Goal: Task Accomplishment & Management: Manage account settings

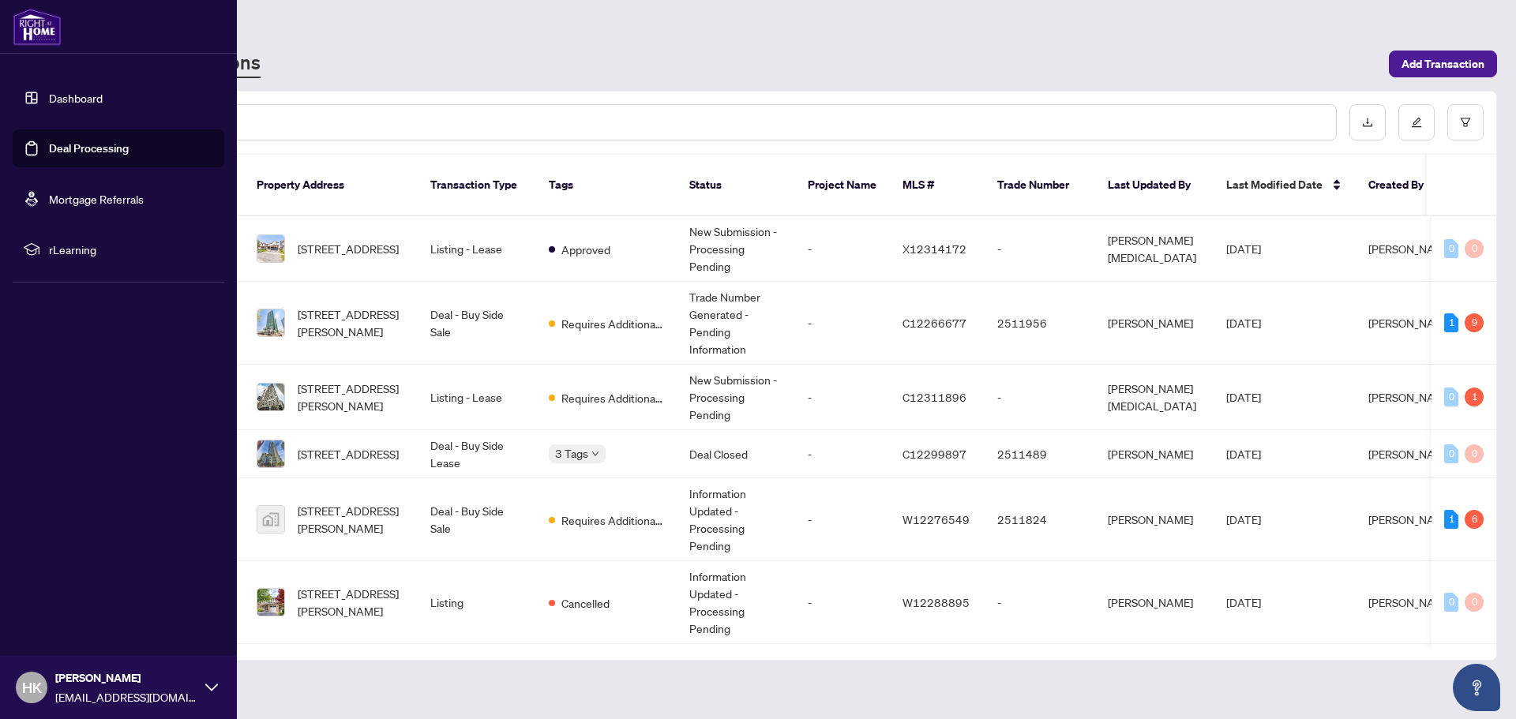
click at [129, 156] on link "Deal Processing" at bounding box center [89, 148] width 80 height 14
click at [49, 144] on link "Deal Processing" at bounding box center [89, 148] width 80 height 14
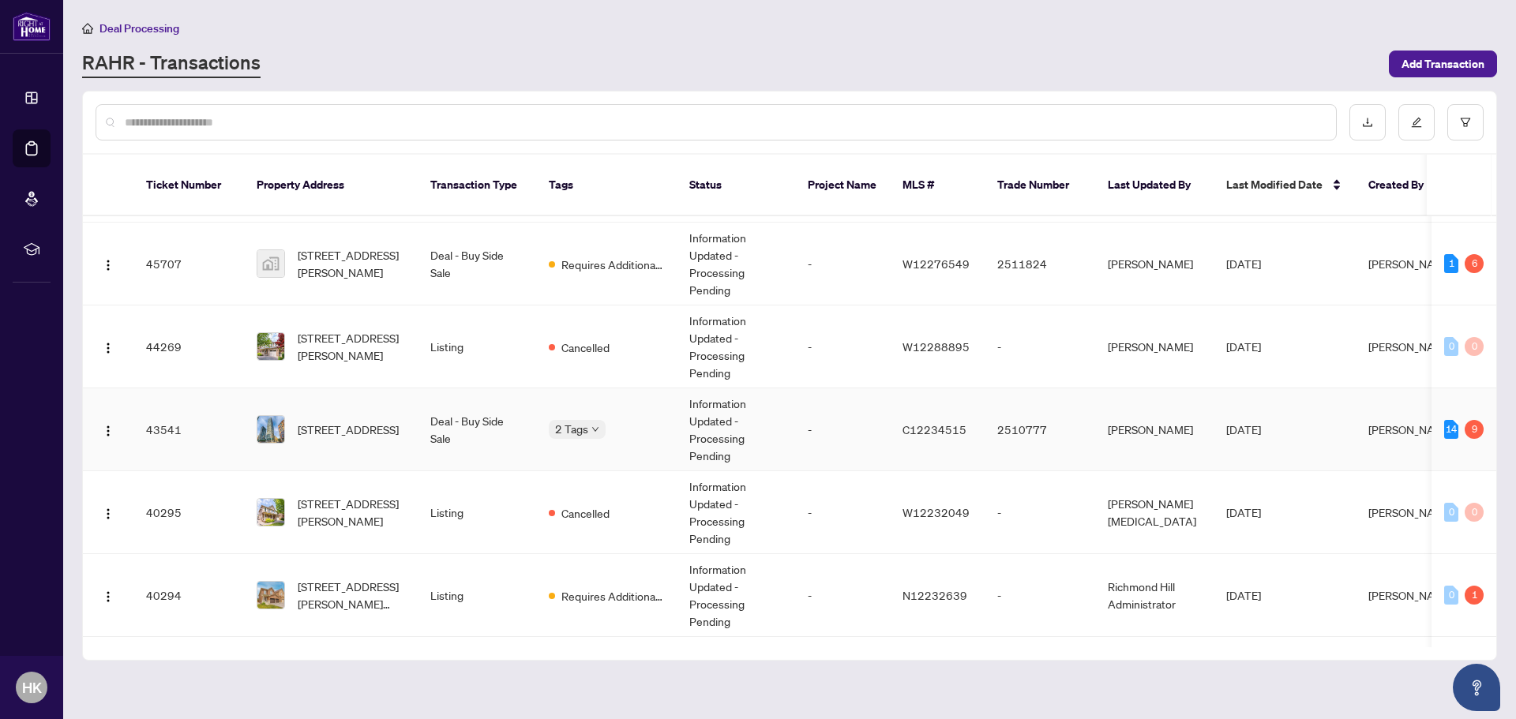
scroll to position [237, 0]
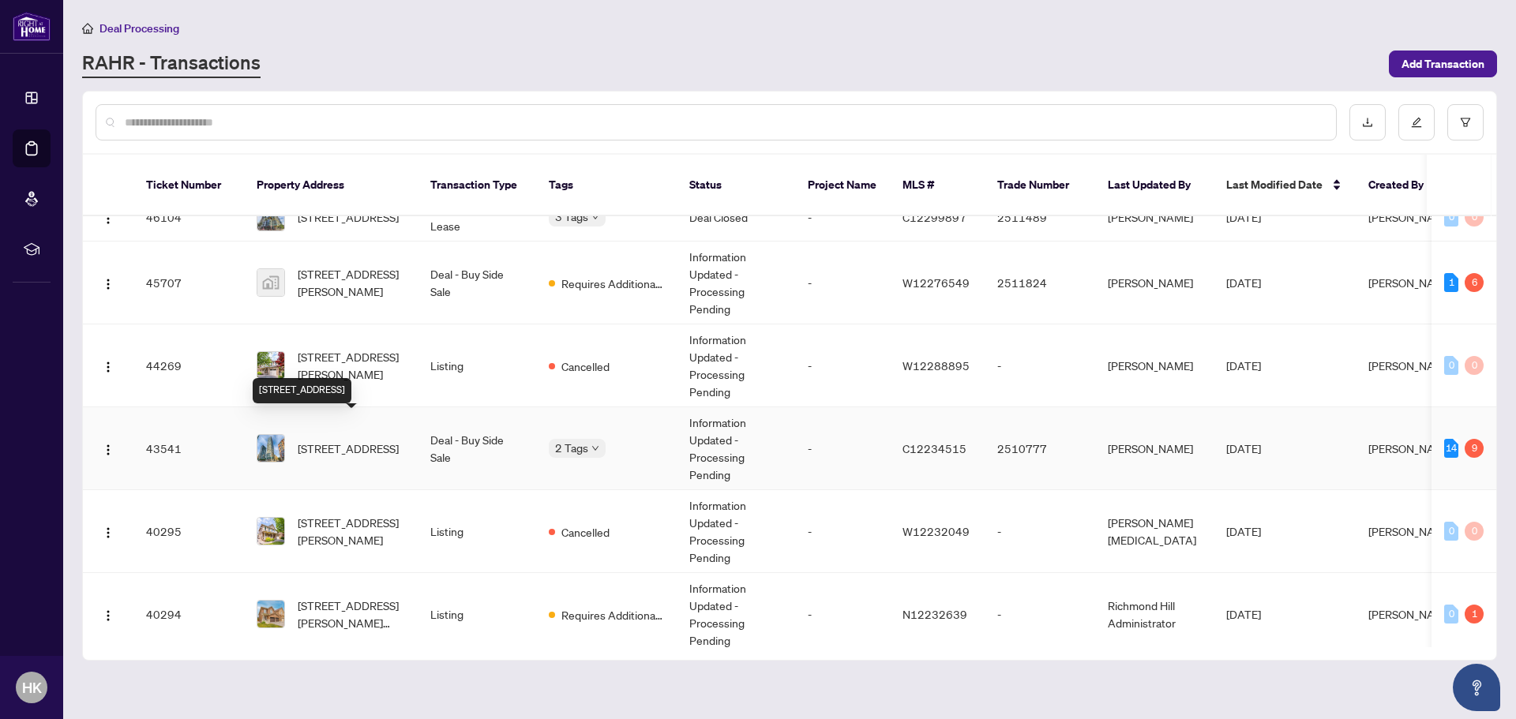
click at [362, 440] on span "[STREET_ADDRESS]" at bounding box center [348, 448] width 101 height 17
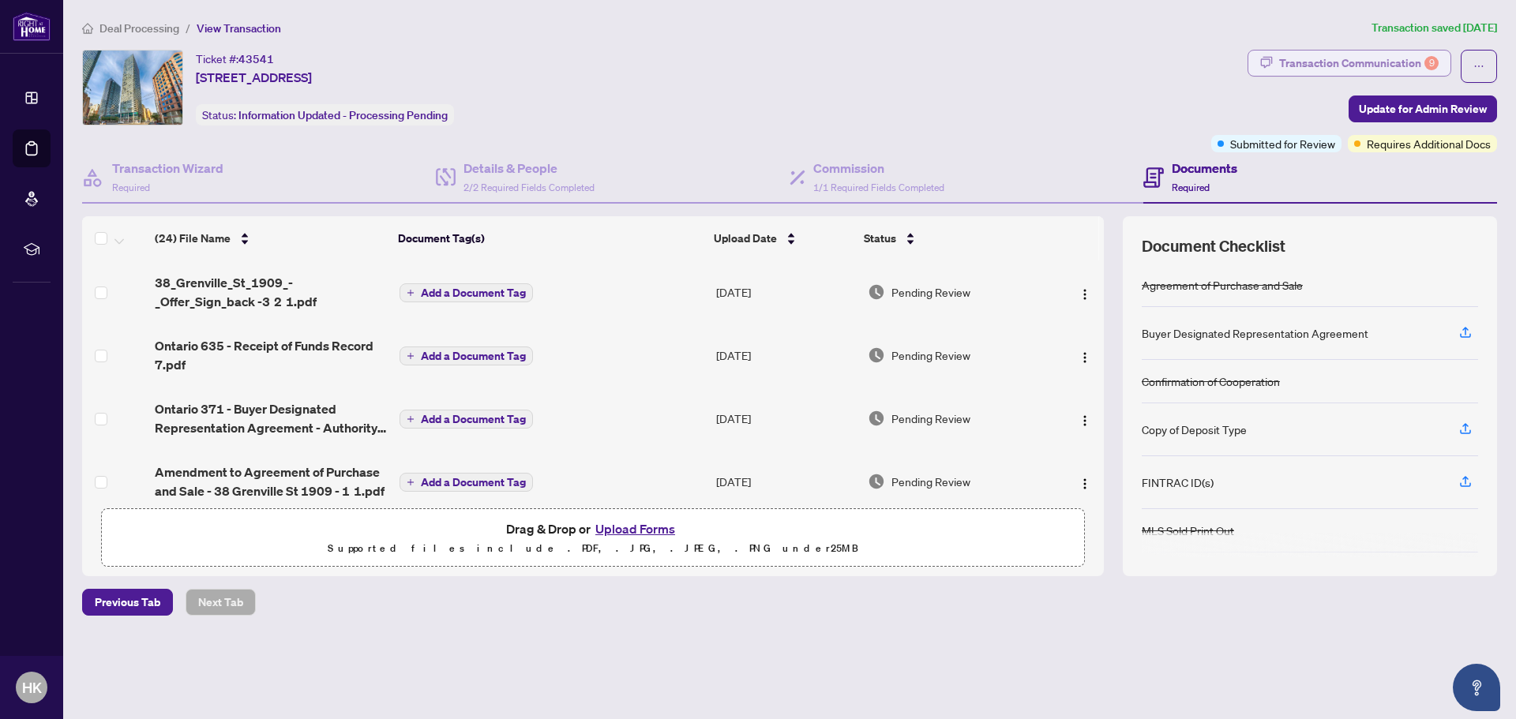
click at [1378, 65] on div "Transaction Communication 9" at bounding box center [1358, 63] width 159 height 25
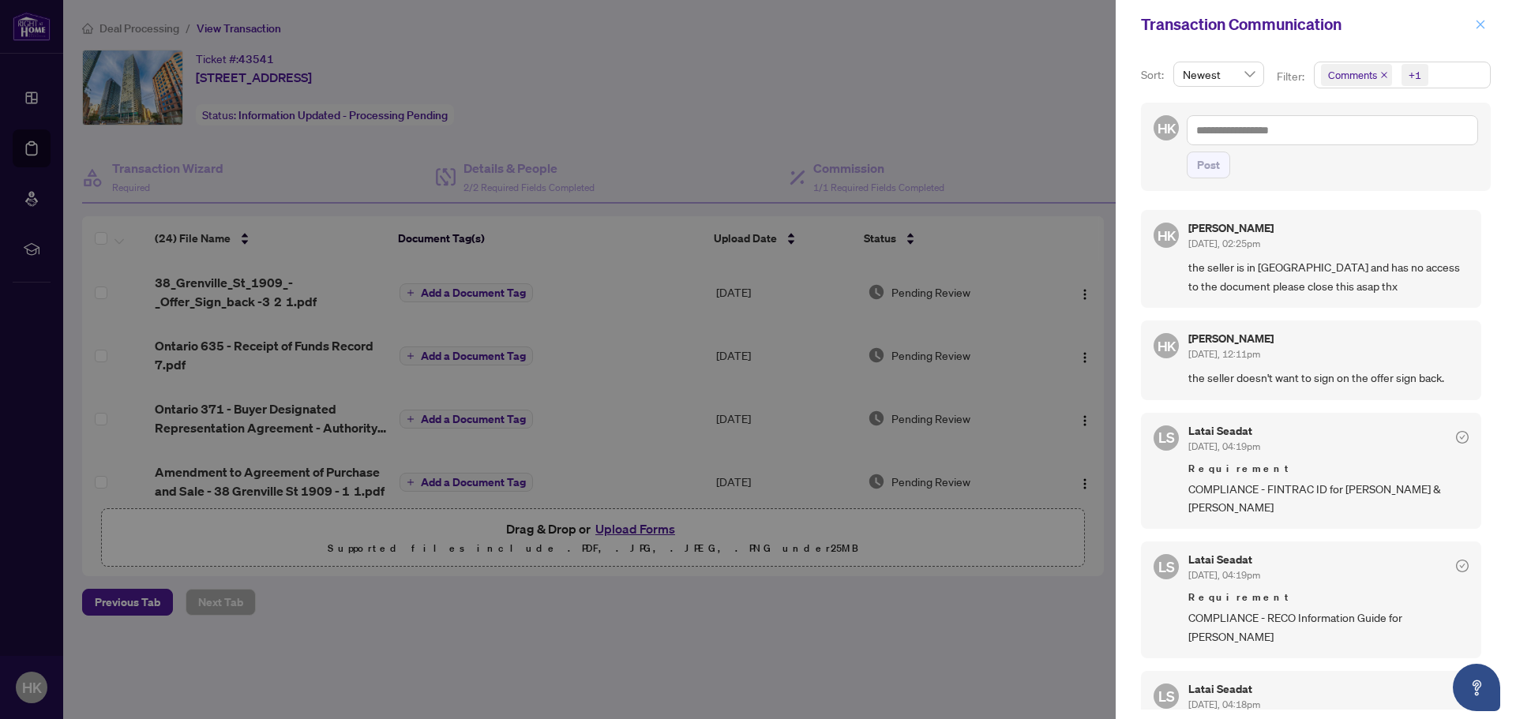
click at [1480, 22] on icon "close" at bounding box center [1480, 24] width 11 height 11
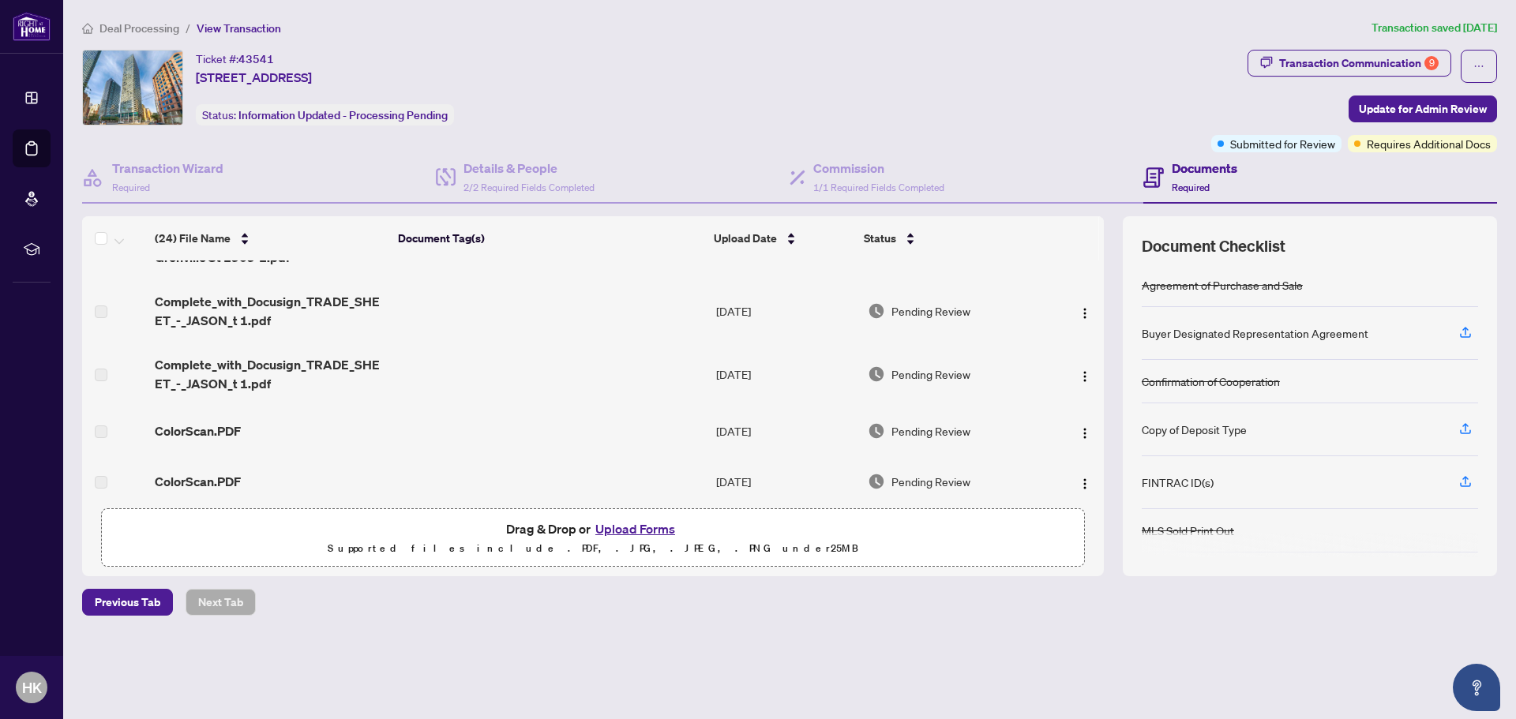
scroll to position [553, 0]
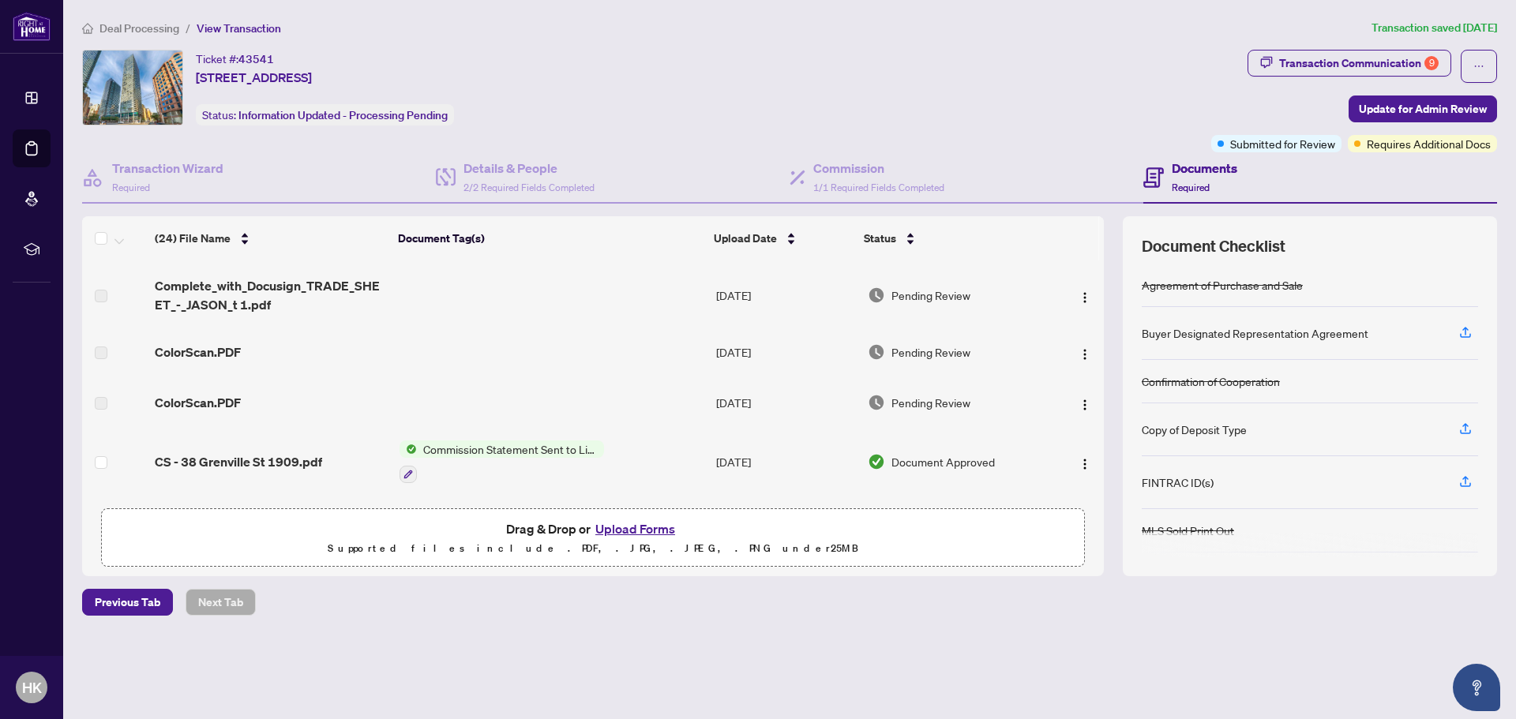
click at [747, 96] on div "Ticket #: 43541 [STREET_ADDRESS] Status: Information Updated - Processing Pendi…" at bounding box center [643, 88] width 1122 height 76
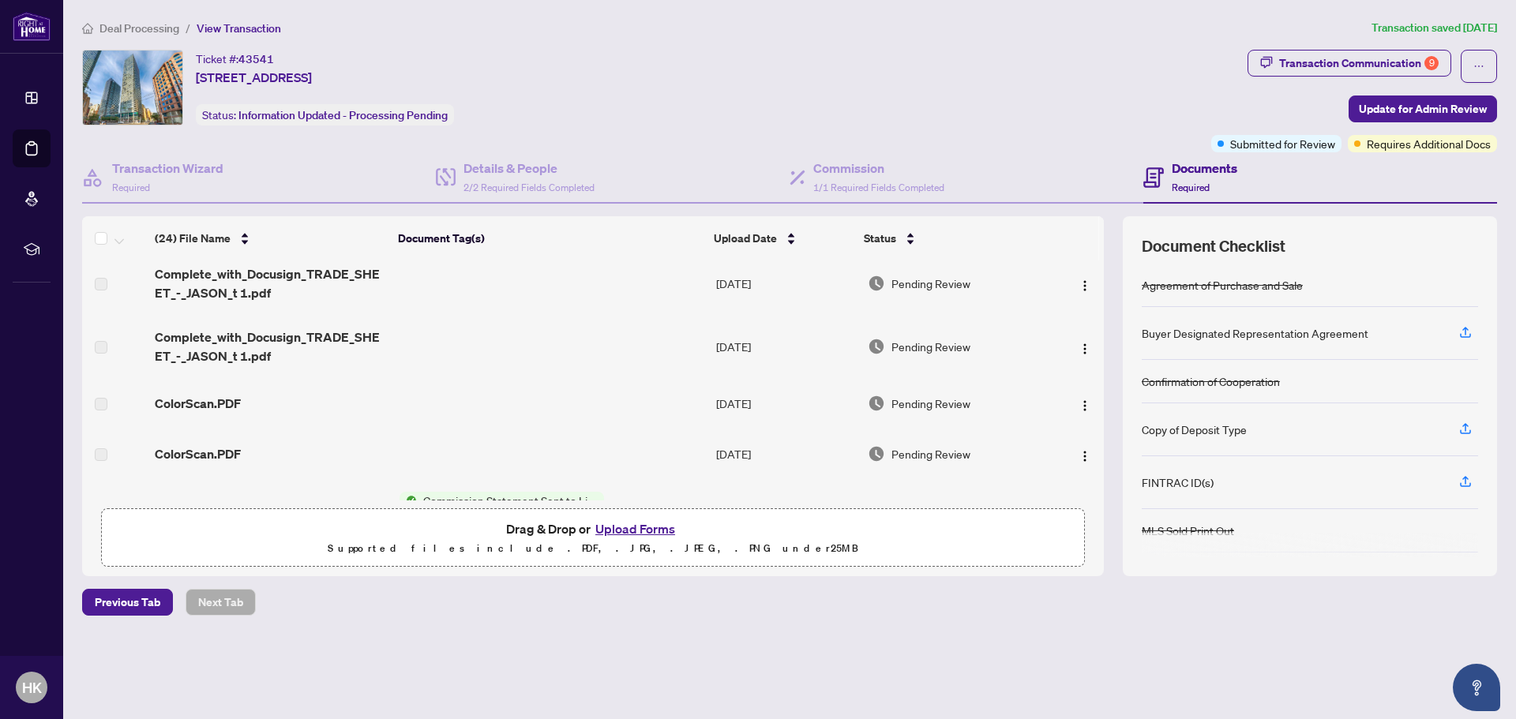
scroll to position [474, 0]
